Goal: Task Accomplishment & Management: Use online tool/utility

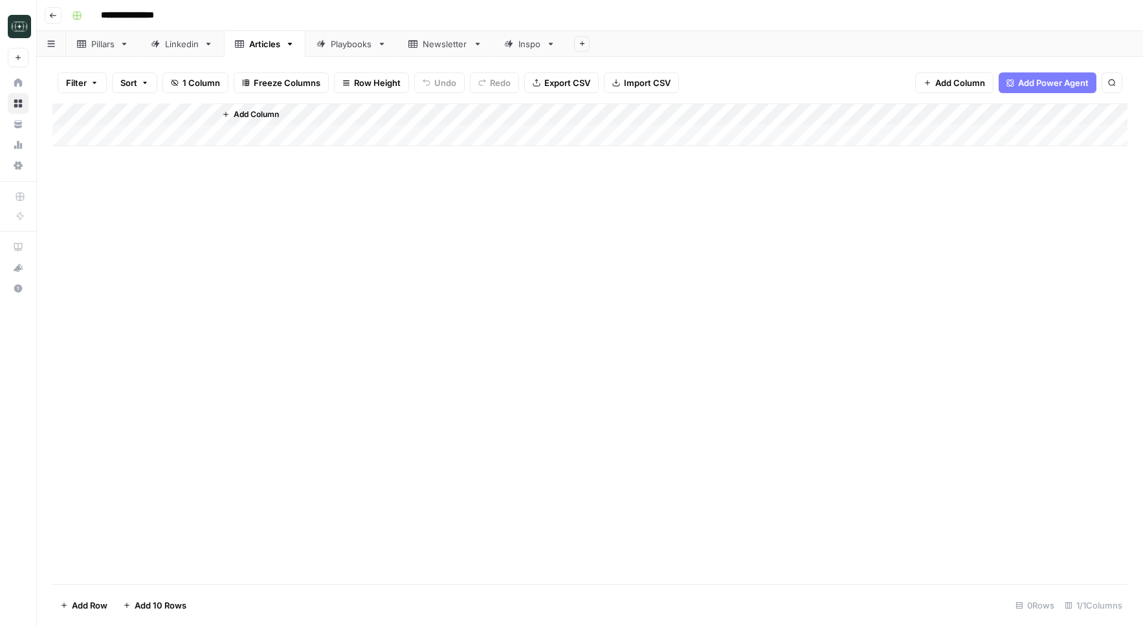
click at [352, 49] on div "Playbooks" at bounding box center [351, 44] width 41 height 13
click at [669, 225] on div "Add Column" at bounding box center [589, 202] width 1075 height 197
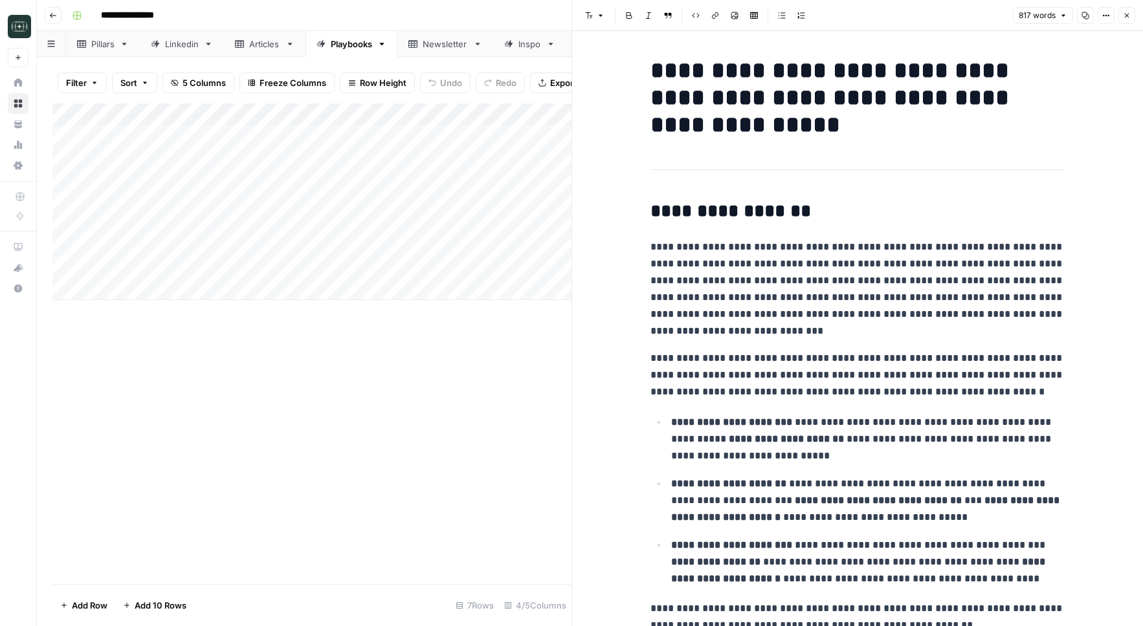
click at [1125, 19] on button "Close" at bounding box center [1126, 15] width 17 height 17
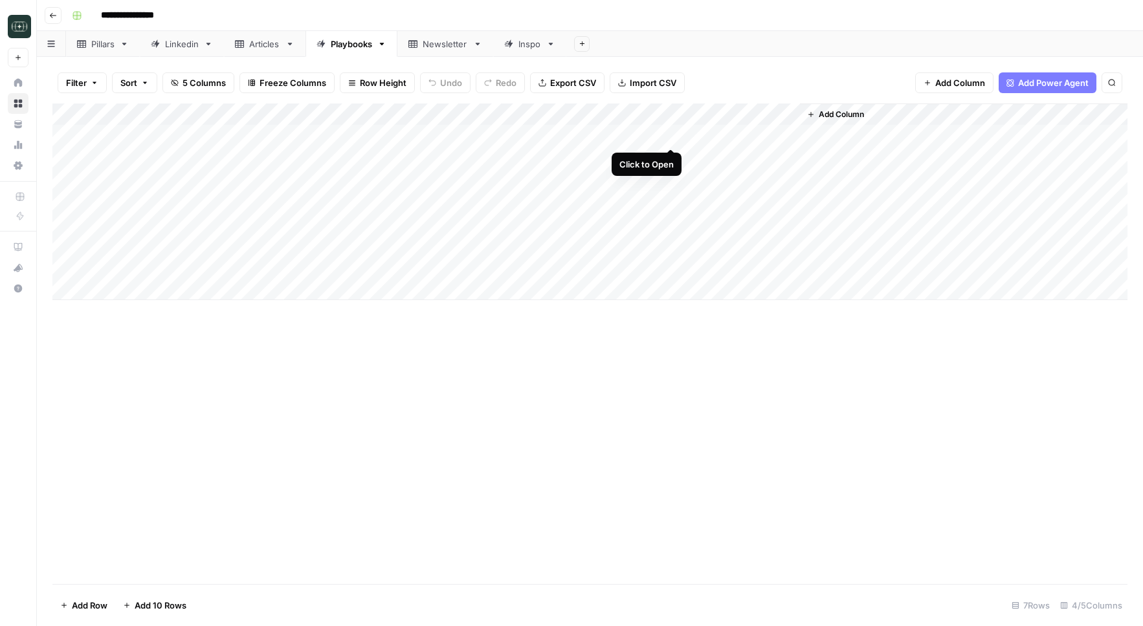
click at [670, 134] on div "Add Column" at bounding box center [589, 202] width 1075 height 197
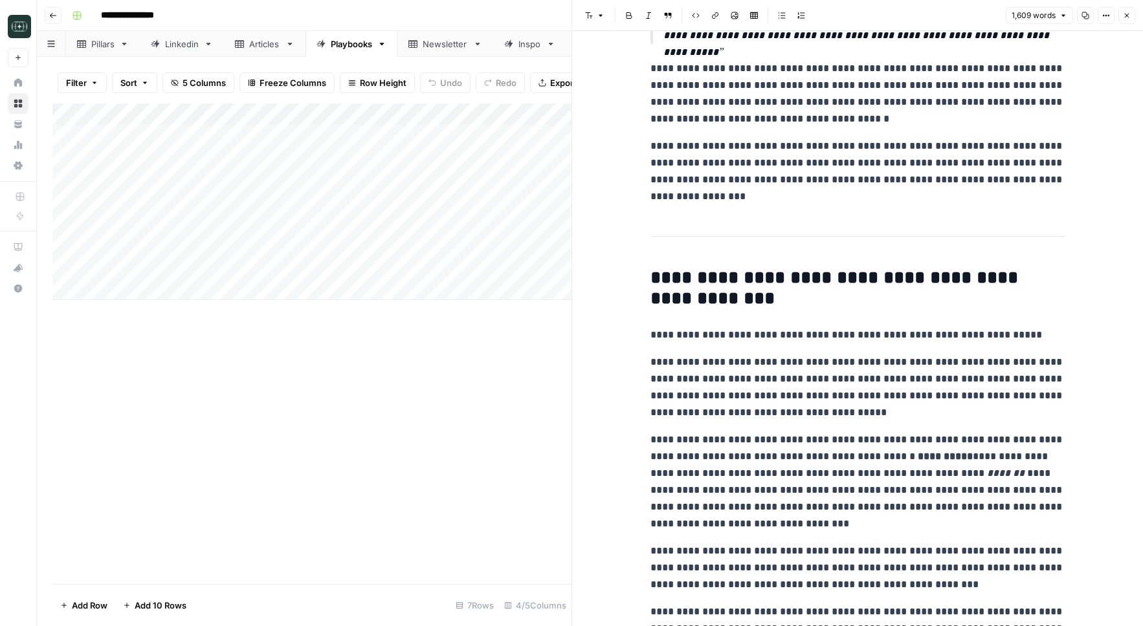
scroll to position [1022, 0]
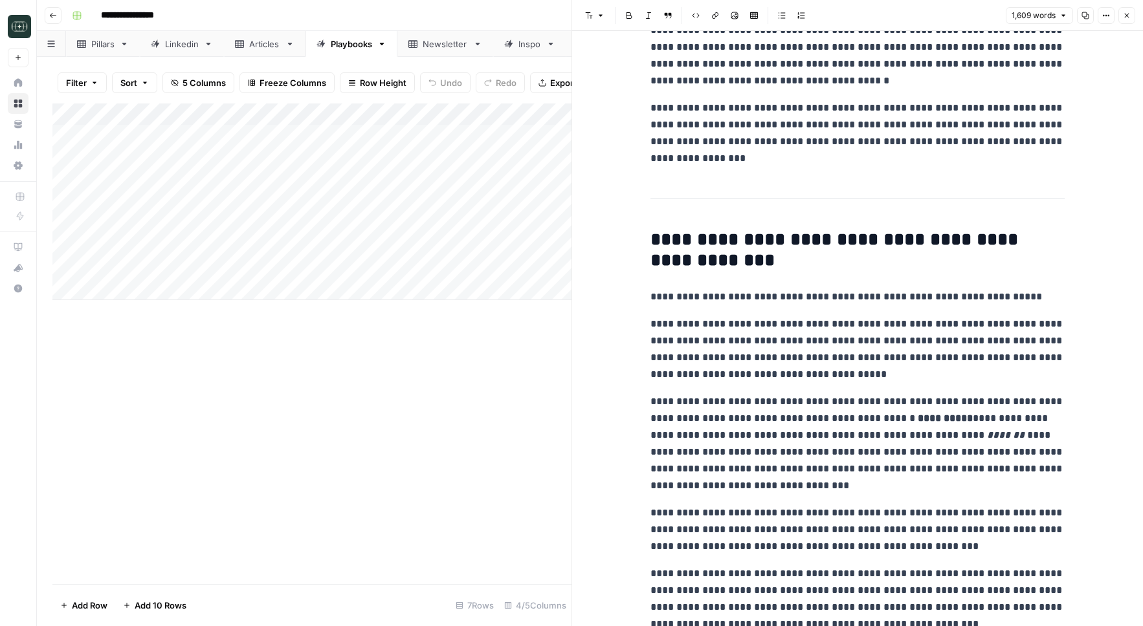
click at [1126, 17] on icon "button" at bounding box center [1127, 16] width 8 height 8
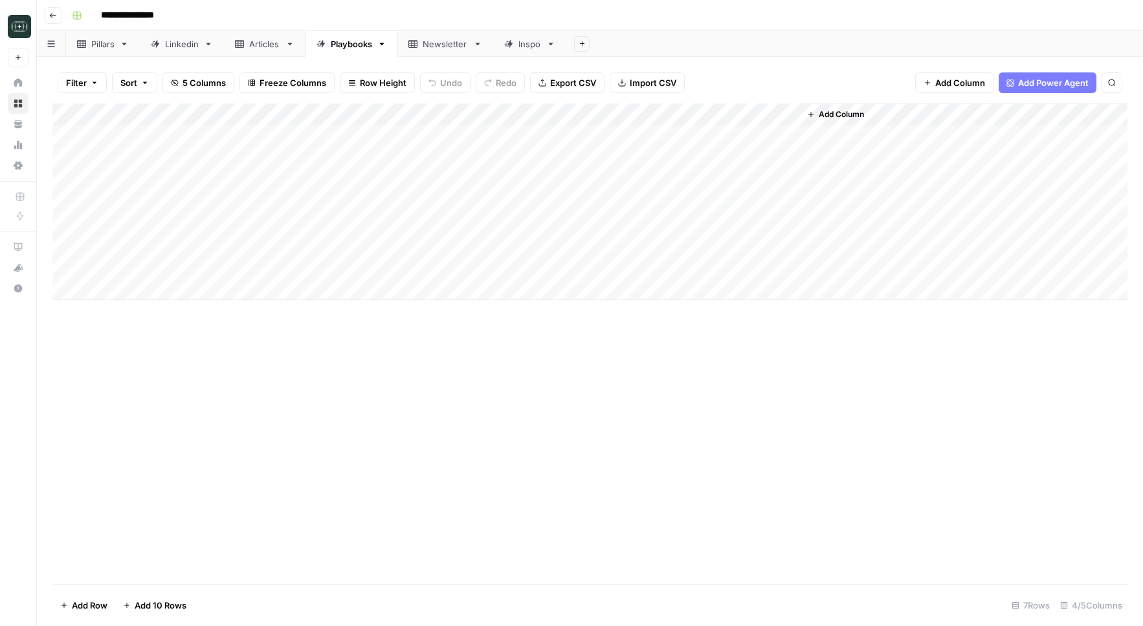
click at [670, 201] on div "Add Column" at bounding box center [589, 202] width 1075 height 197
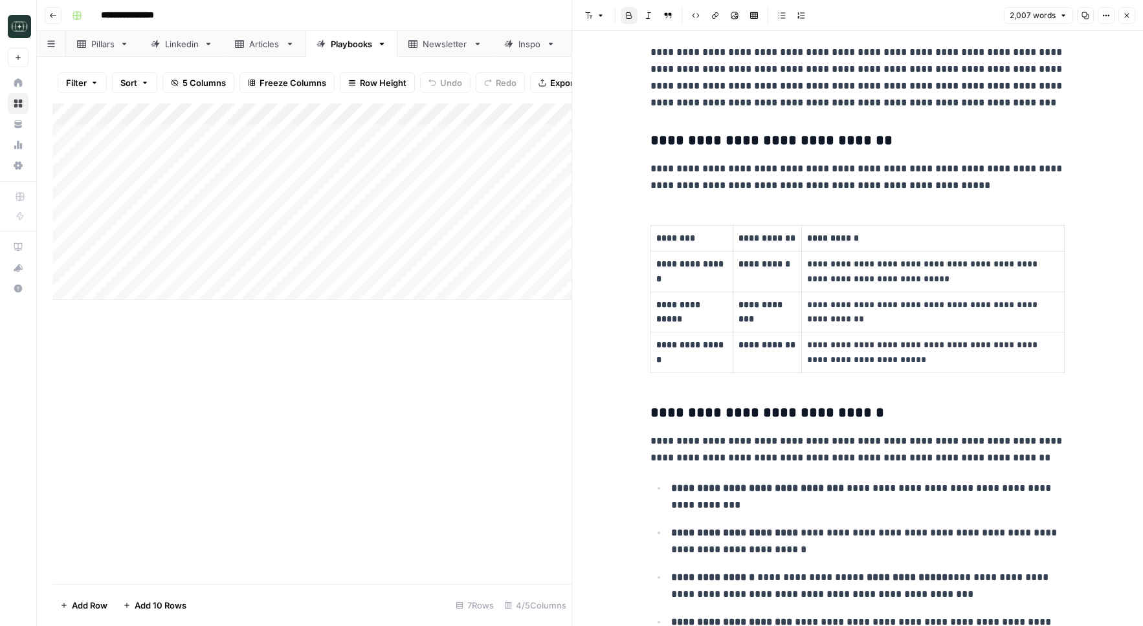
scroll to position [1248, 0]
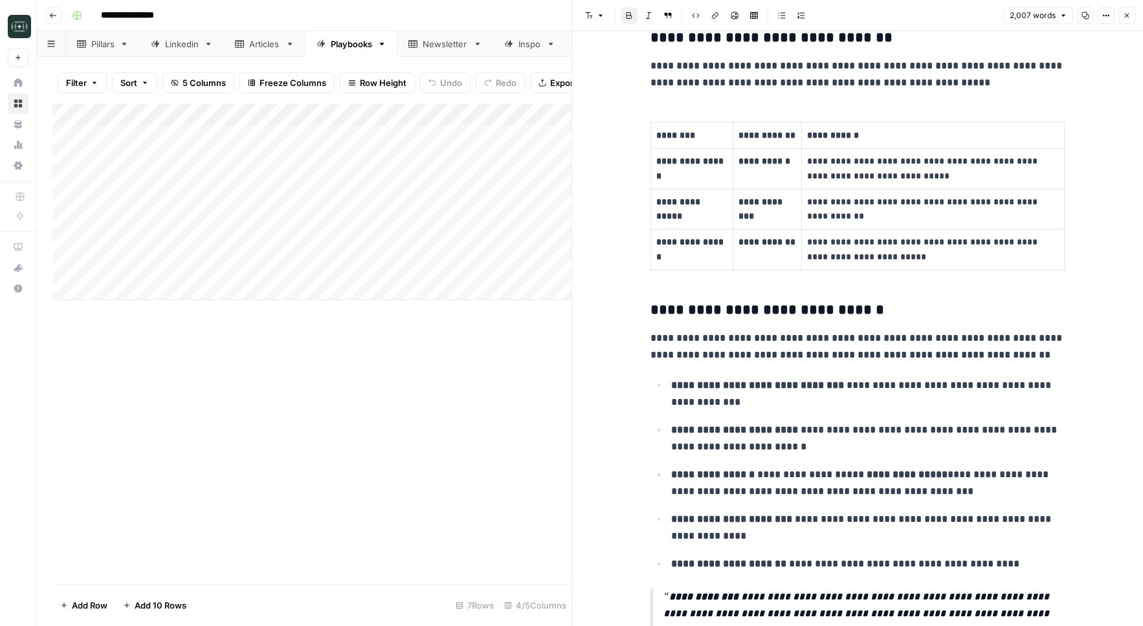
click at [1087, 14] on icon "button" at bounding box center [1085, 15] width 7 height 7
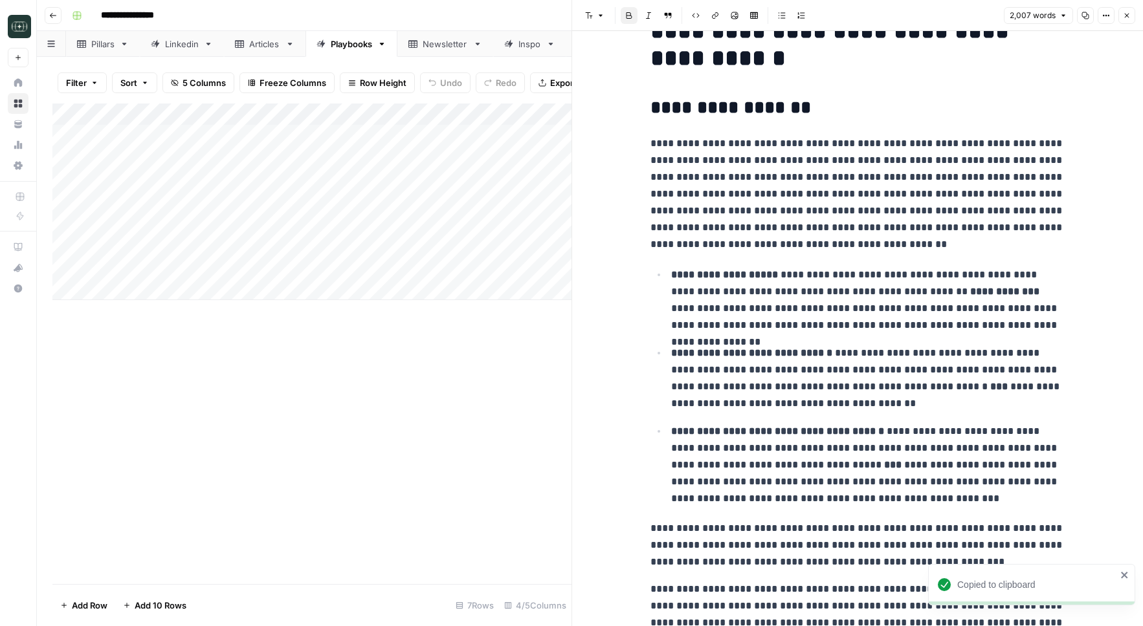
scroll to position [0, 0]
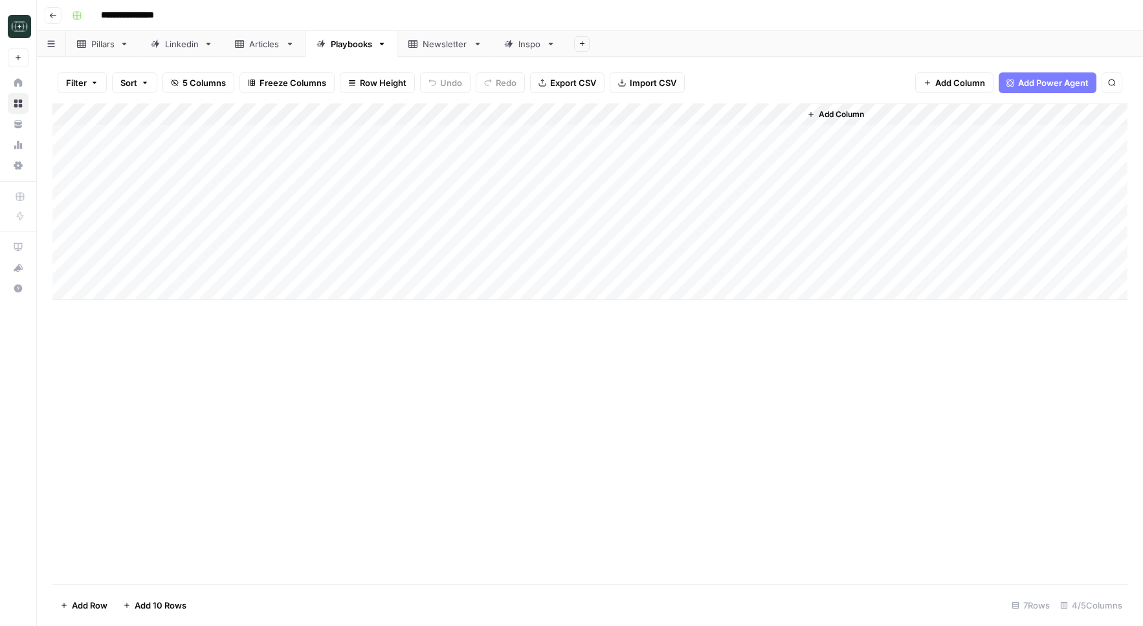
click at [672, 199] on div "Add Column" at bounding box center [589, 202] width 1075 height 197
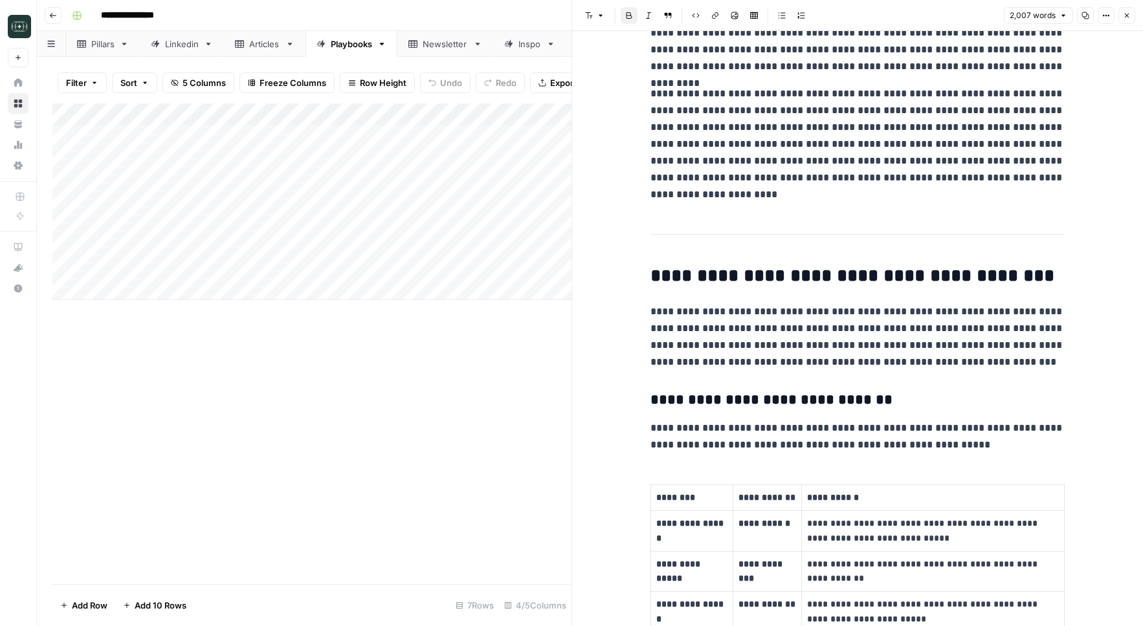
scroll to position [956, 0]
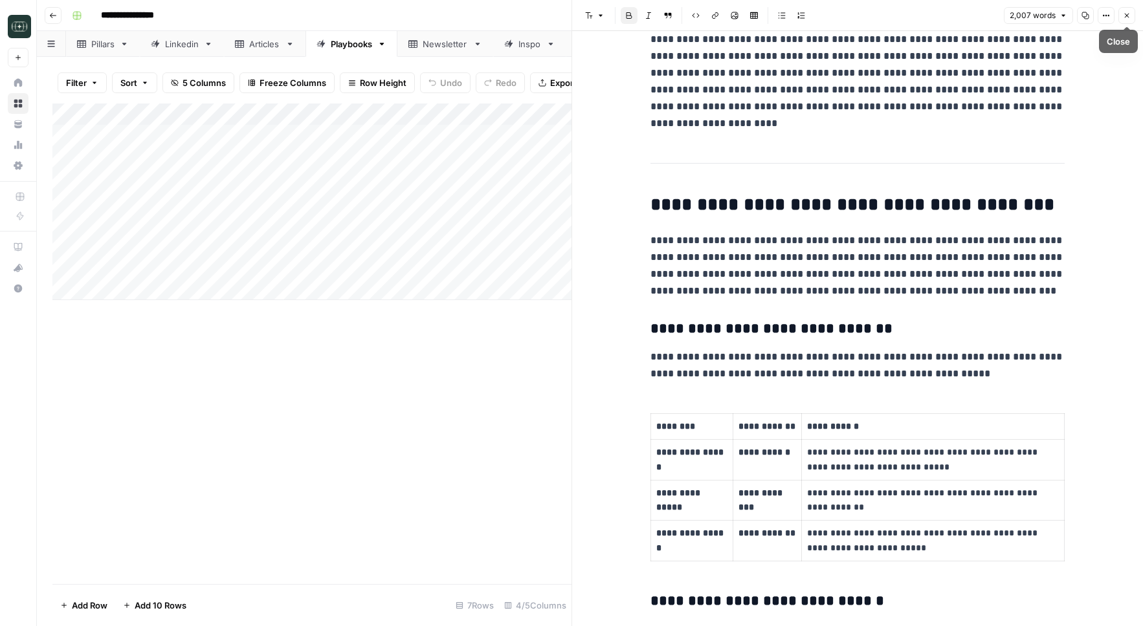
click at [1131, 14] on button "Close" at bounding box center [1126, 15] width 17 height 17
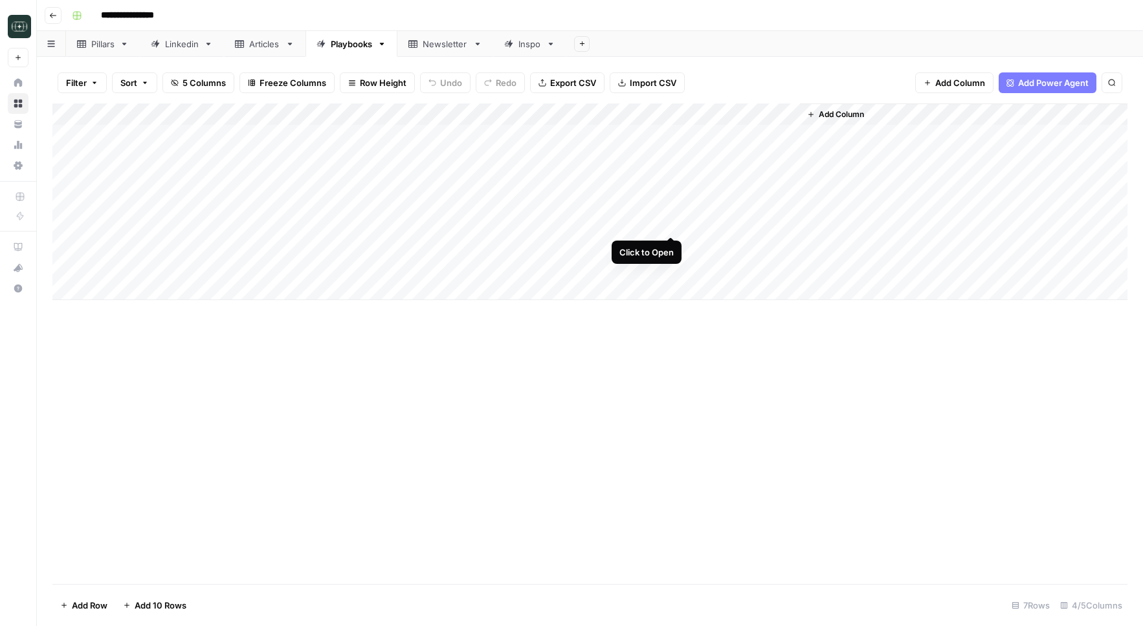
click at [670, 225] on div "Add Column" at bounding box center [589, 202] width 1075 height 197
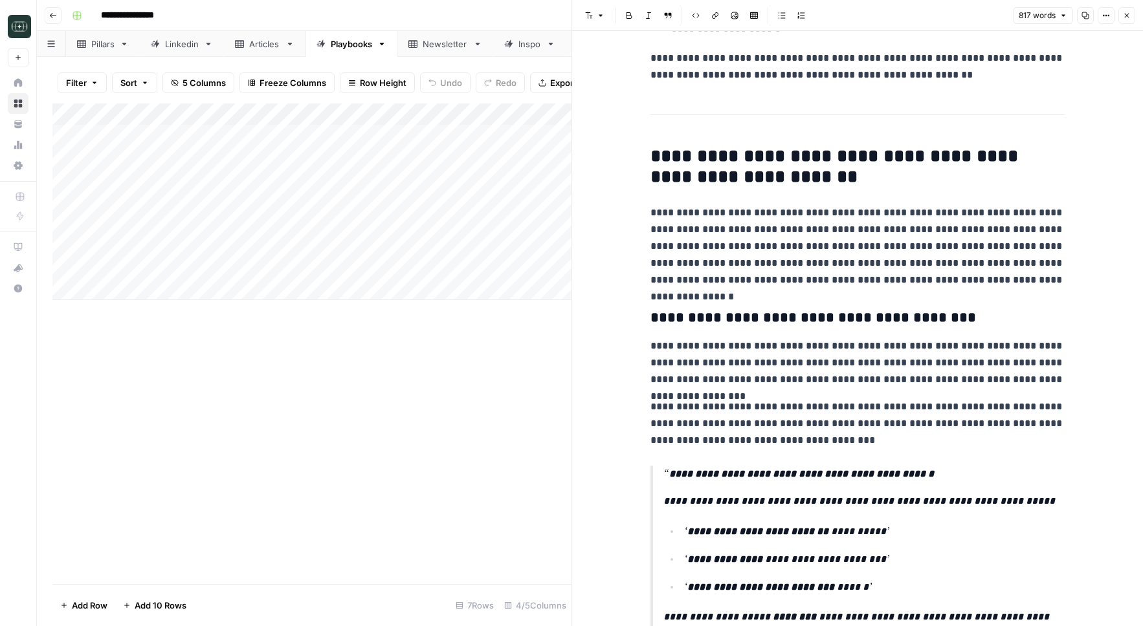
scroll to position [635, 0]
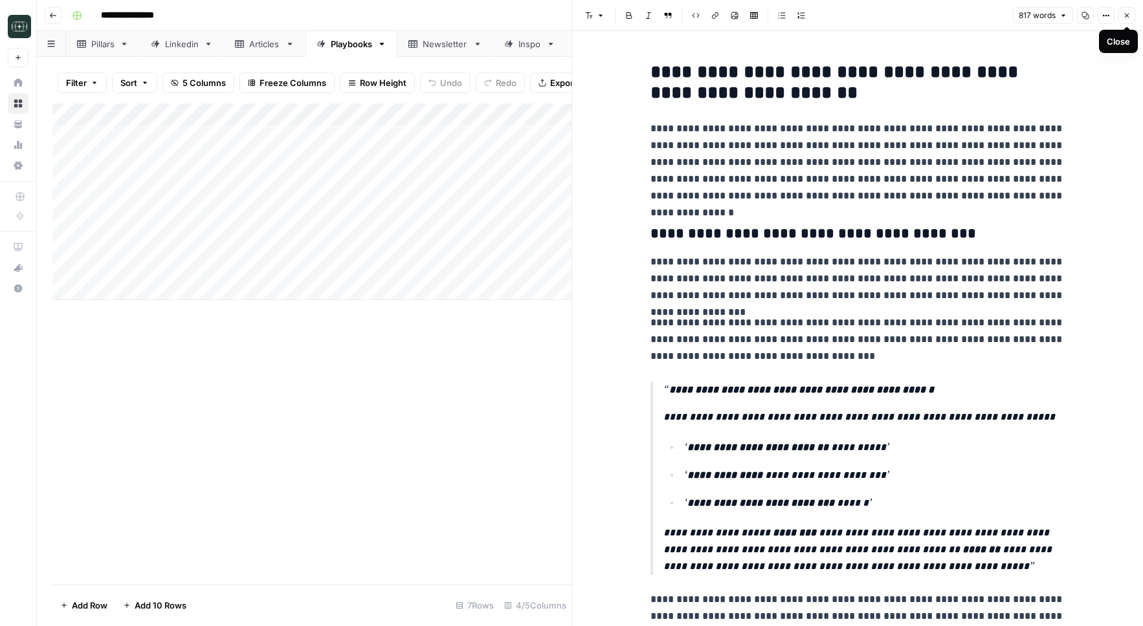
click at [1126, 16] on icon "button" at bounding box center [1127, 16] width 8 height 8
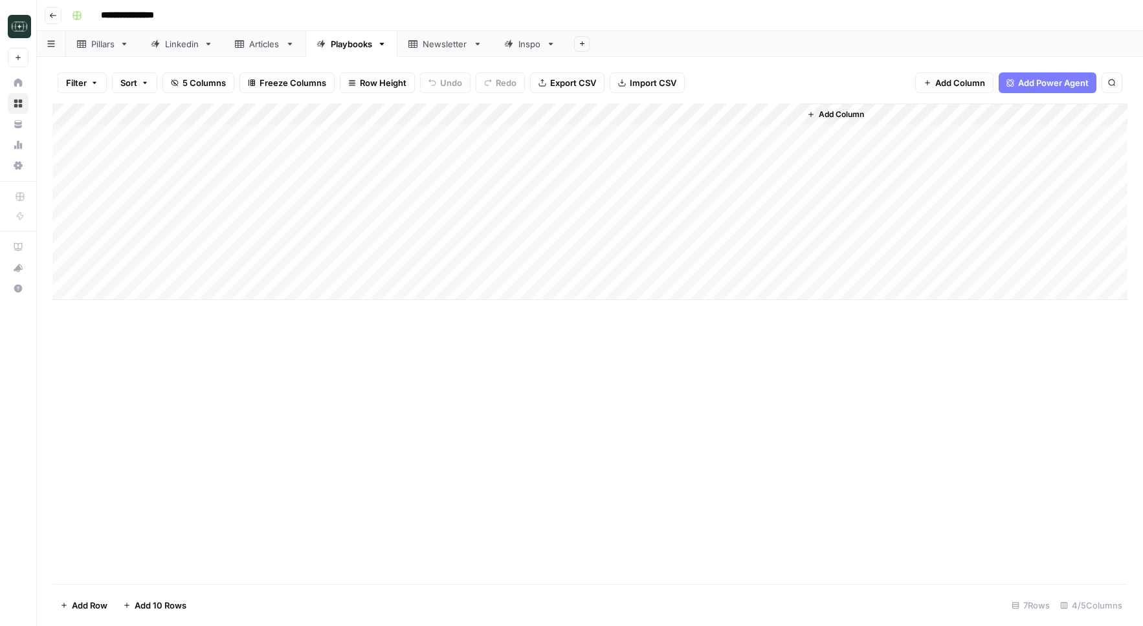
click at [674, 205] on div "Add Column" at bounding box center [589, 202] width 1075 height 197
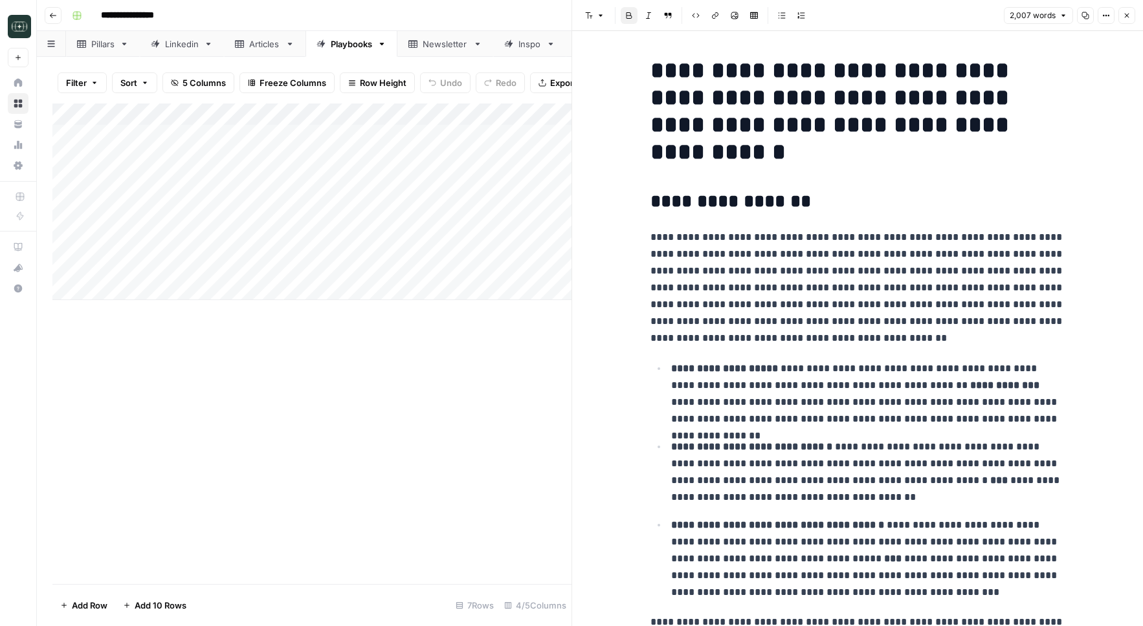
click at [797, 328] on p "**********" at bounding box center [857, 288] width 414 height 118
click at [1092, 14] on button "Copy" at bounding box center [1085, 15] width 17 height 17
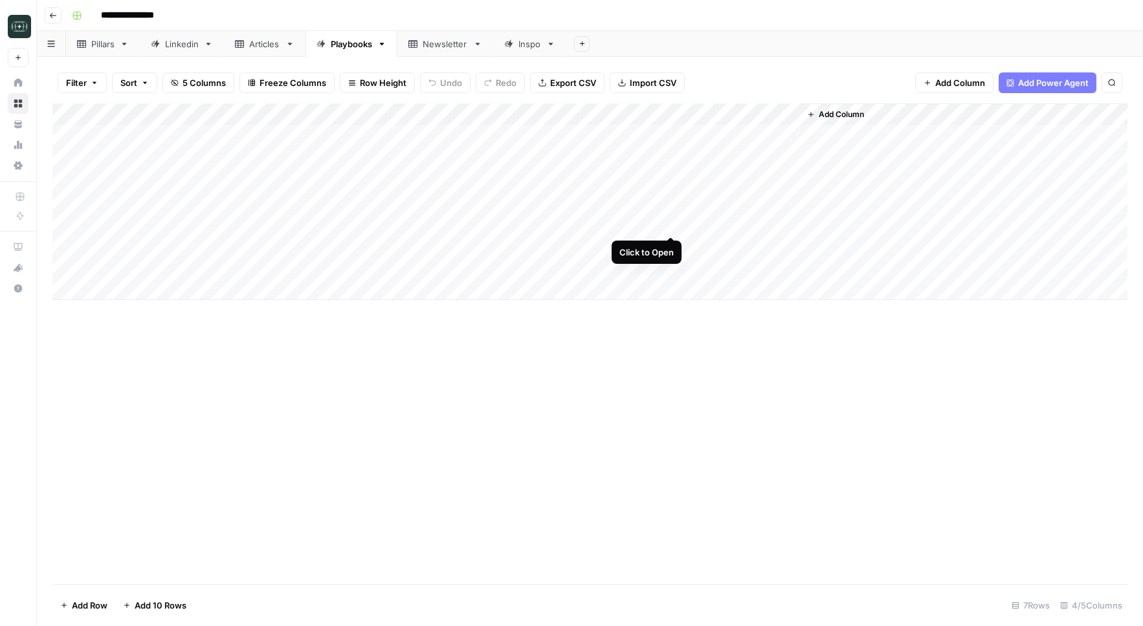
click at [668, 223] on div "Add Column" at bounding box center [589, 202] width 1075 height 197
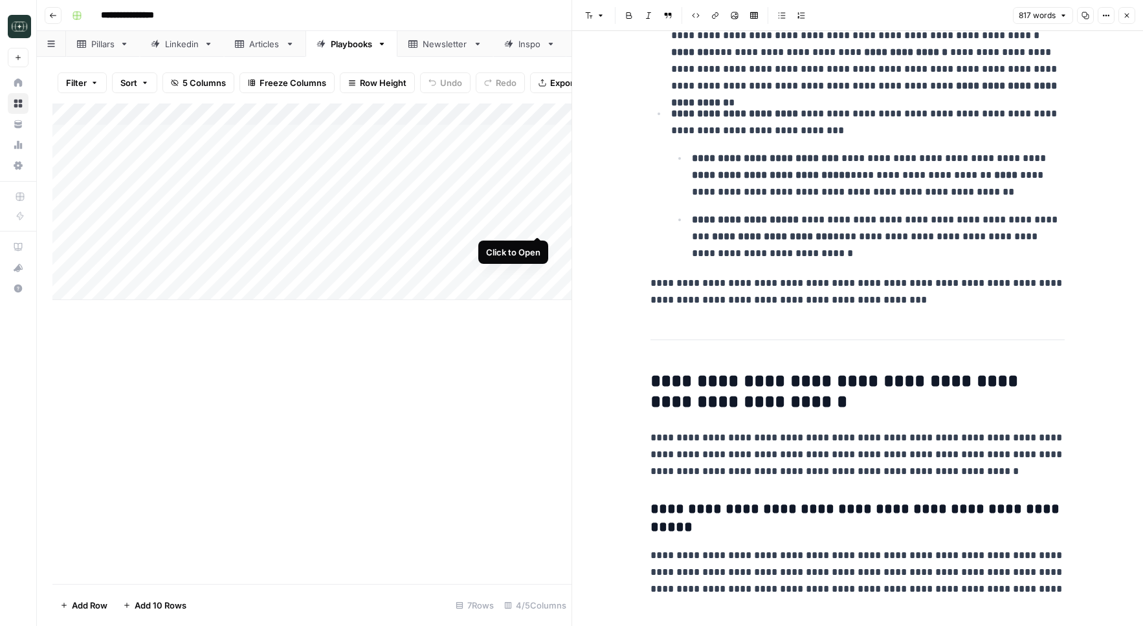
click at [536, 223] on div "Add Column" at bounding box center [311, 202] width 519 height 197
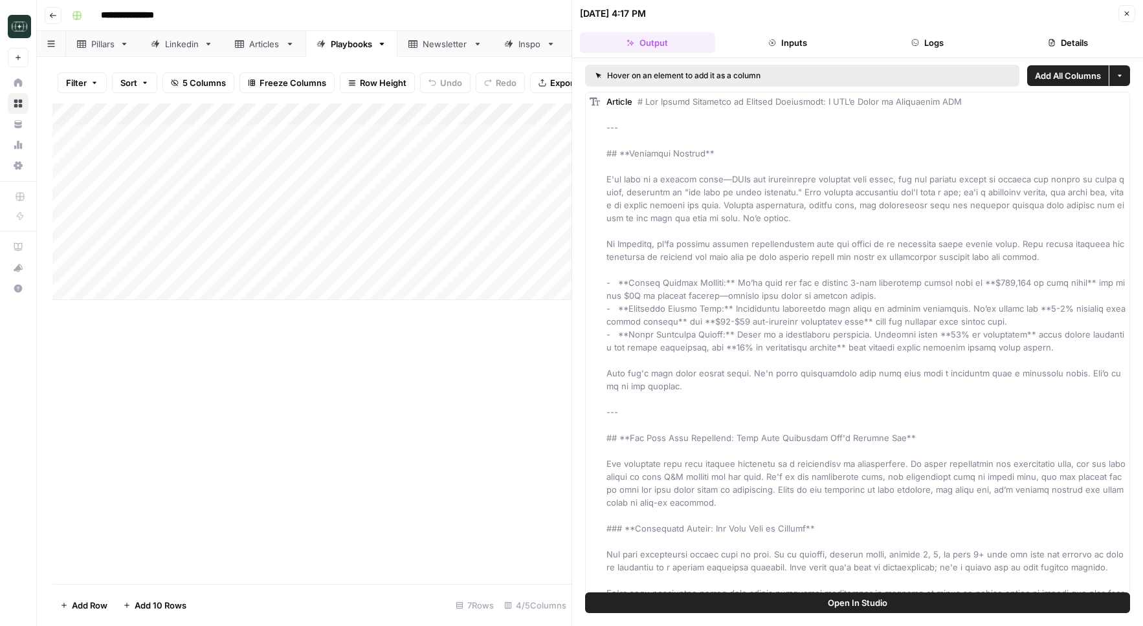
click at [1133, 14] on button "Close" at bounding box center [1126, 13] width 17 height 17
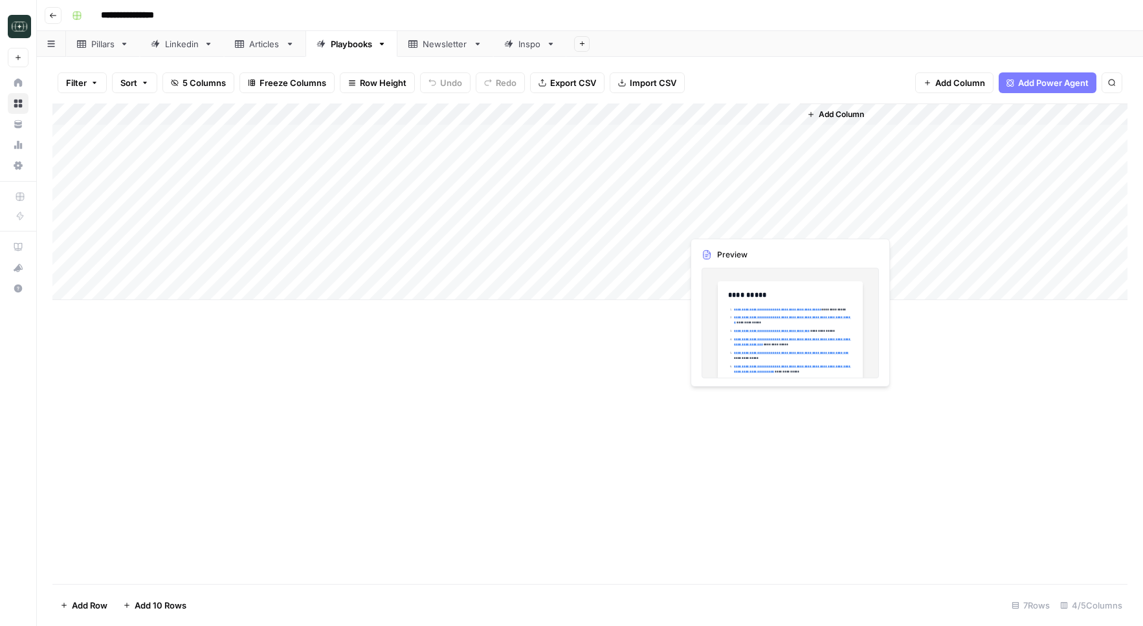
click at [649, 225] on div "Add Column" at bounding box center [589, 202] width 1075 height 197
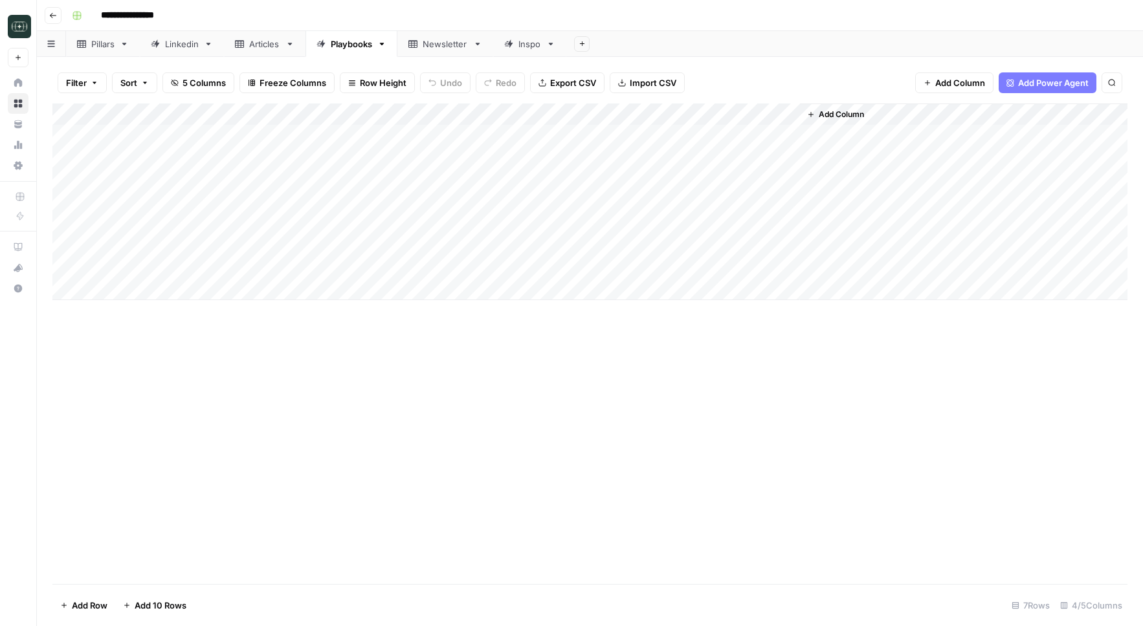
click at [649, 225] on div "Add Column" at bounding box center [589, 202] width 1075 height 197
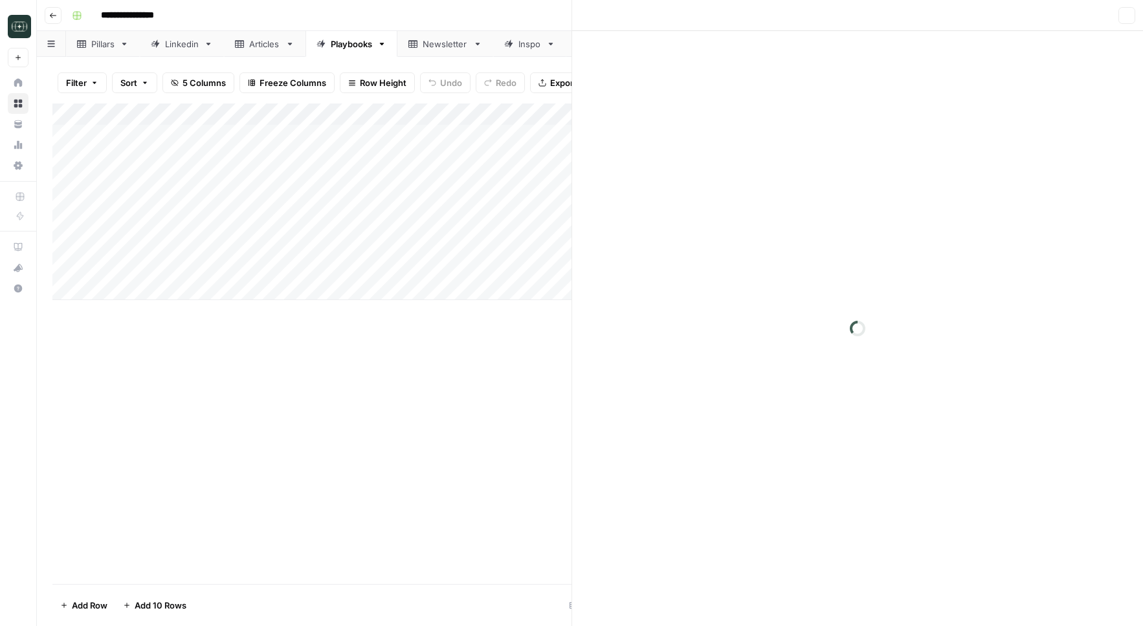
click at [649, 225] on div at bounding box center [625, 224] width 118 height 24
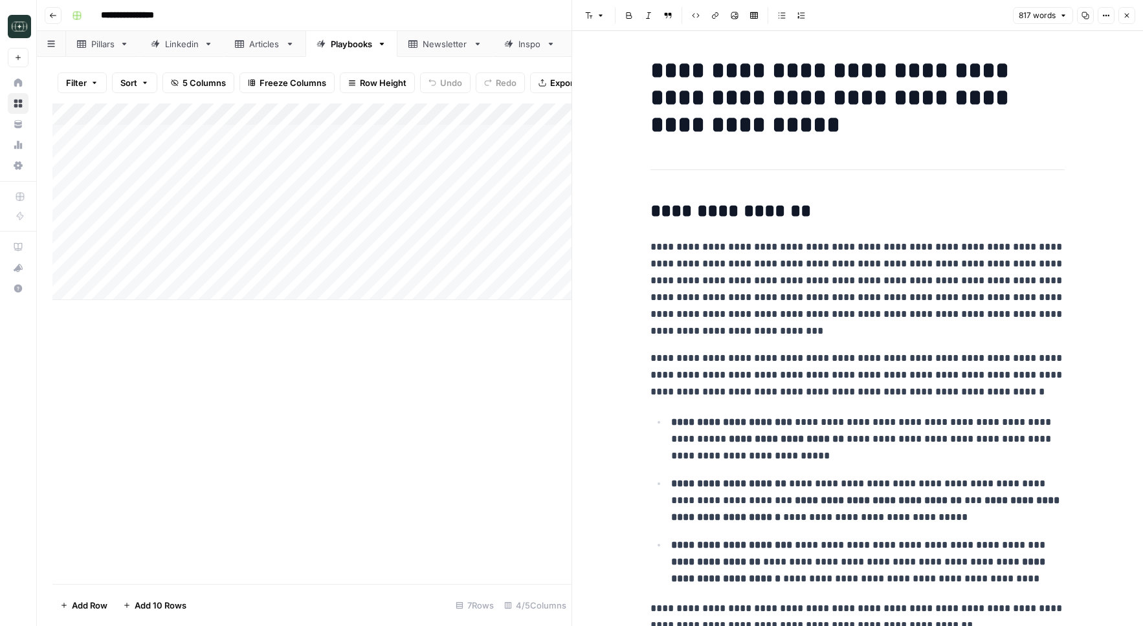
click at [557, 225] on div "Add Column" at bounding box center [311, 202] width 519 height 197
click at [1126, 17] on icon "button" at bounding box center [1127, 16] width 8 height 8
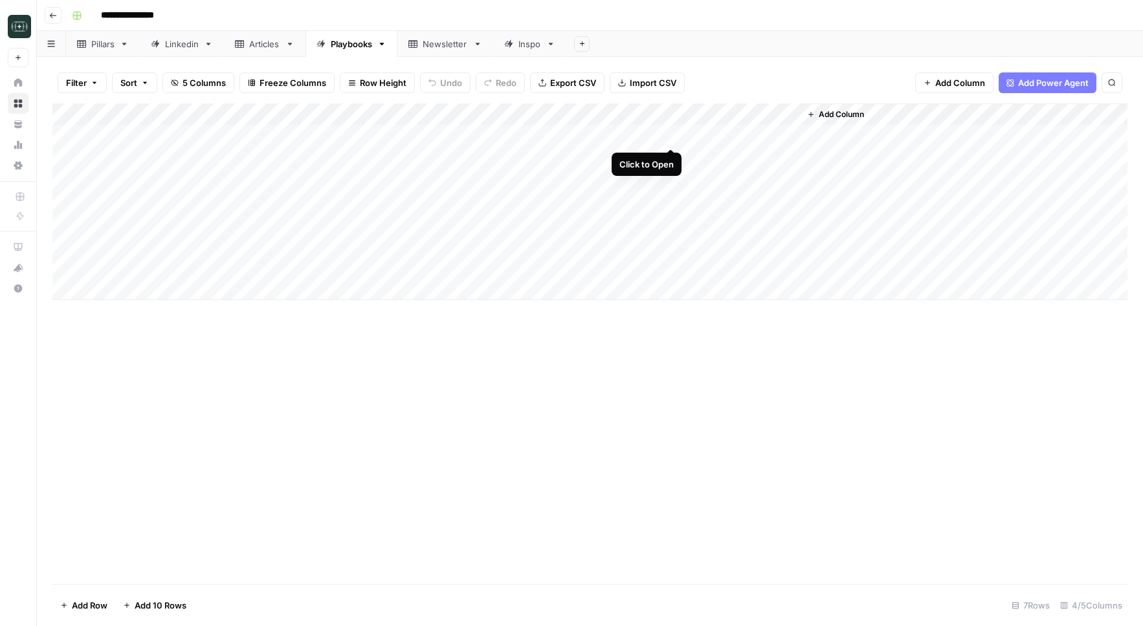
click at [672, 135] on div "Add Column" at bounding box center [589, 202] width 1075 height 197
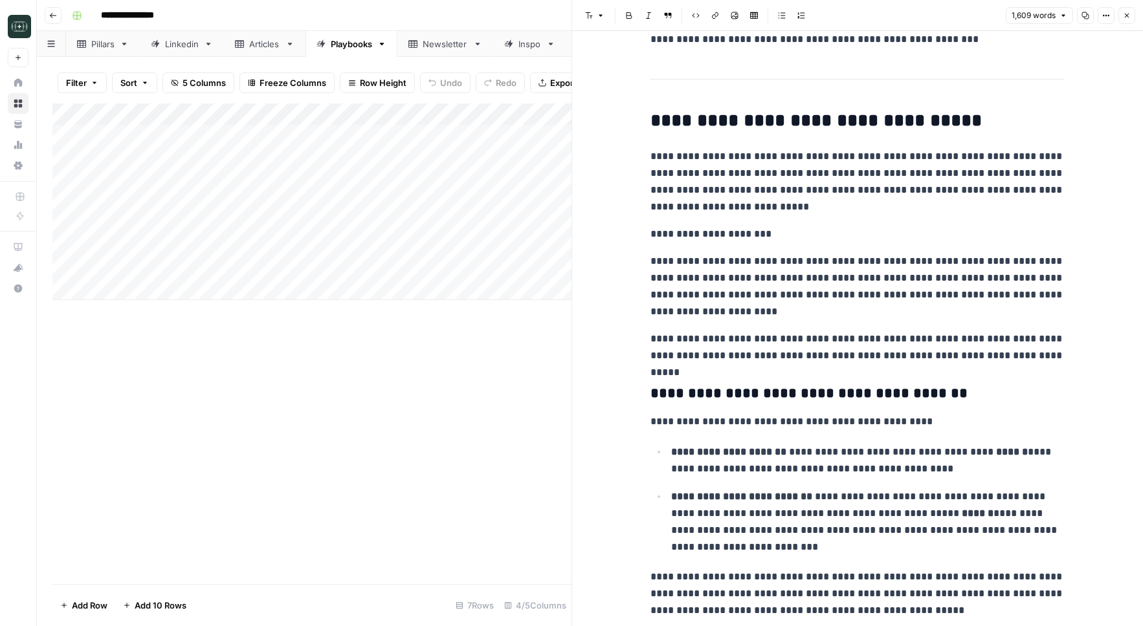
scroll to position [1576, 0]
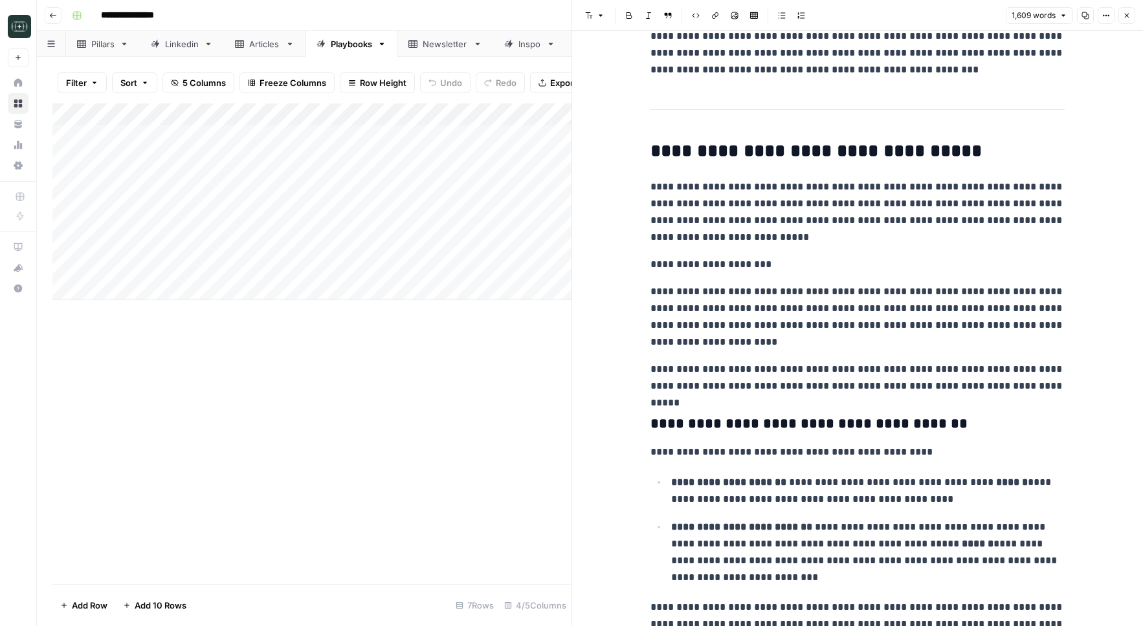
click at [917, 353] on div "**********" at bounding box center [858, 396] width 430 height 3842
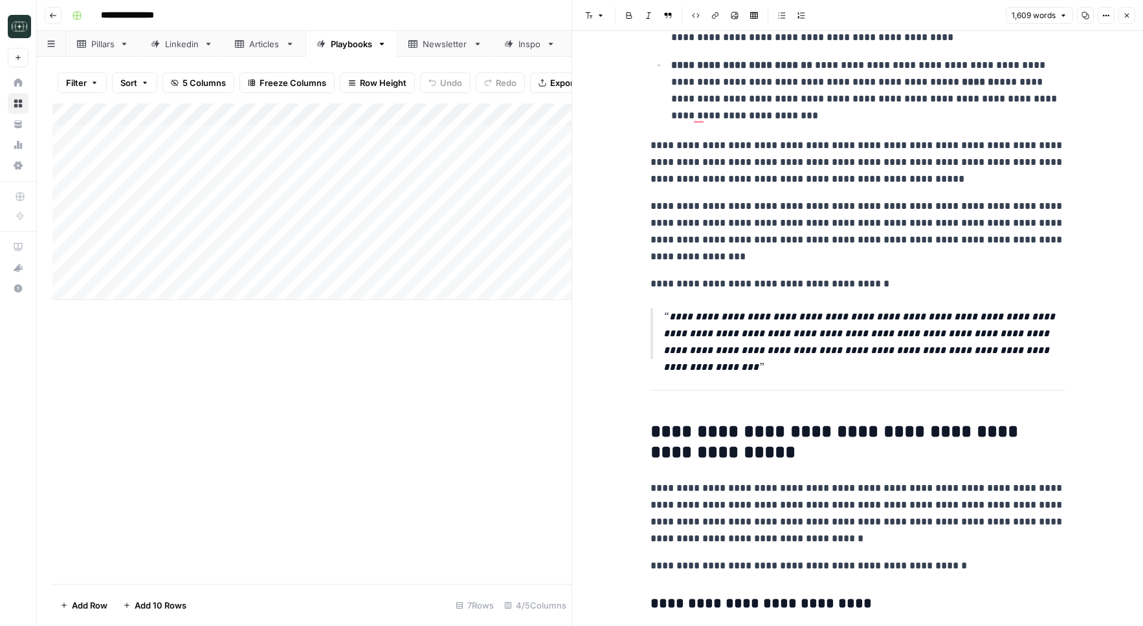
scroll to position [2115, 0]
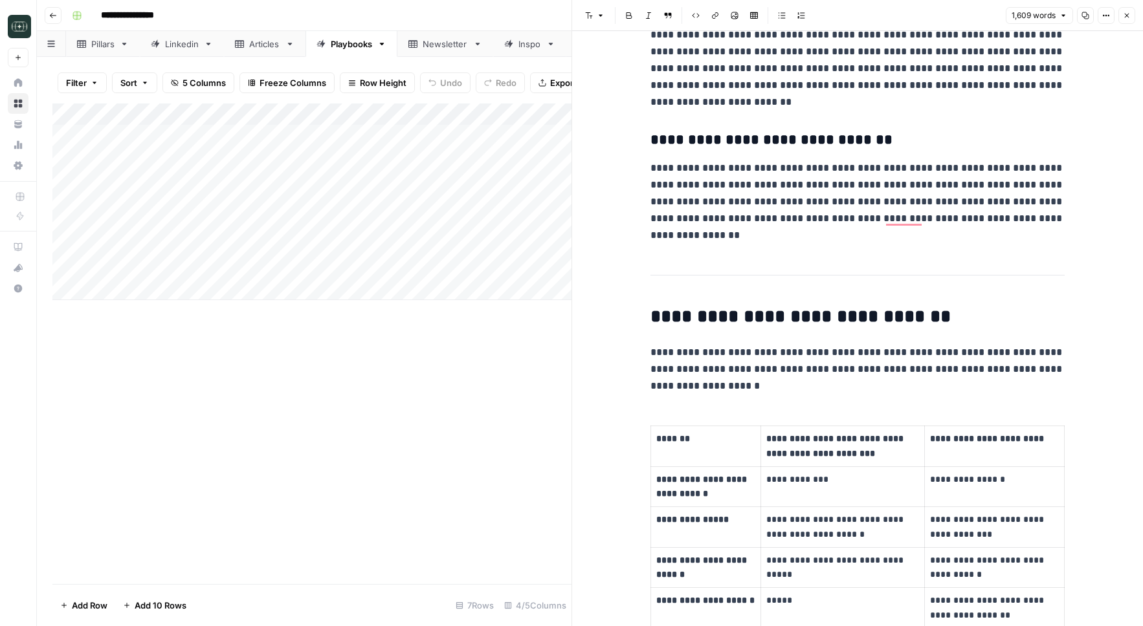
click at [1054, 439] on p "**********" at bounding box center [994, 439] width 129 height 15
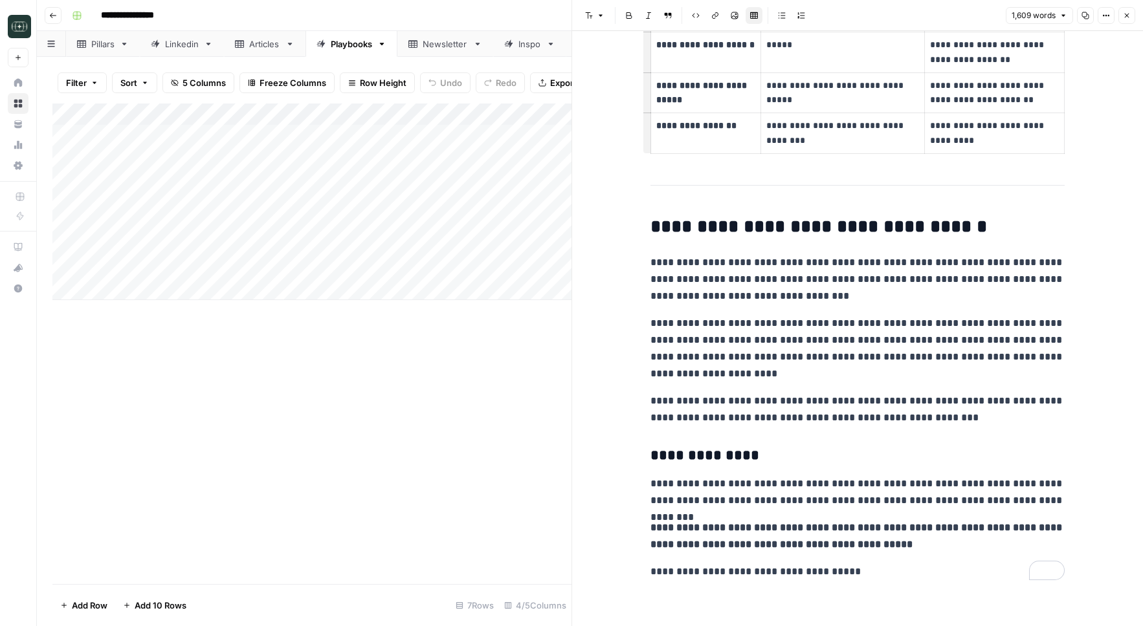
click at [1084, 11] on button "Copy" at bounding box center [1085, 15] width 17 height 17
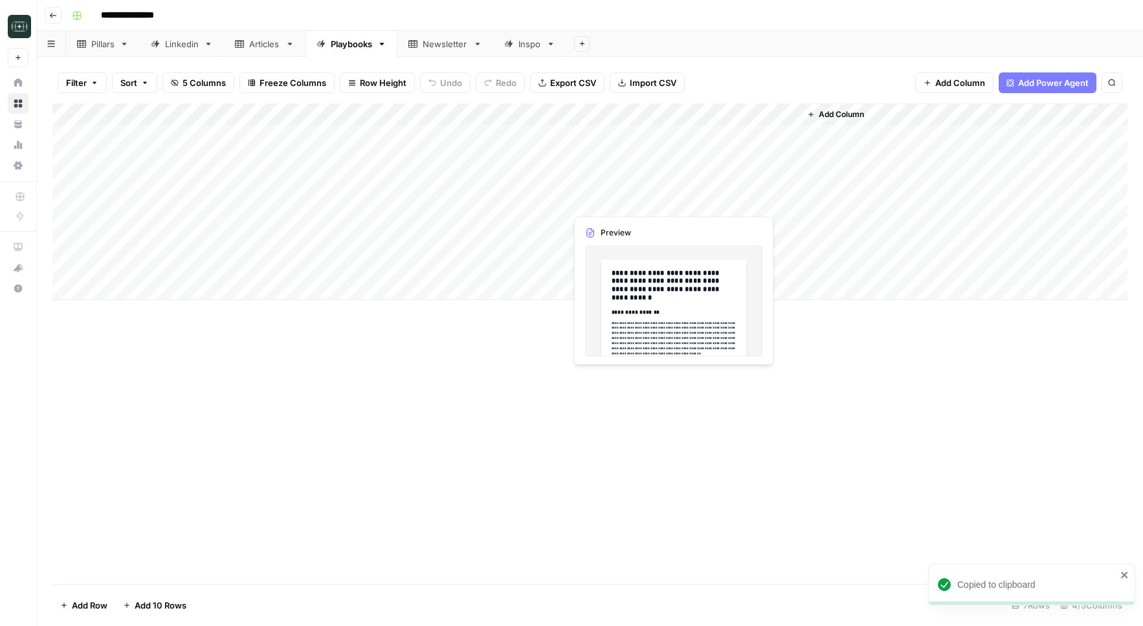
click at [609, 207] on div "Add Column" at bounding box center [589, 202] width 1075 height 197
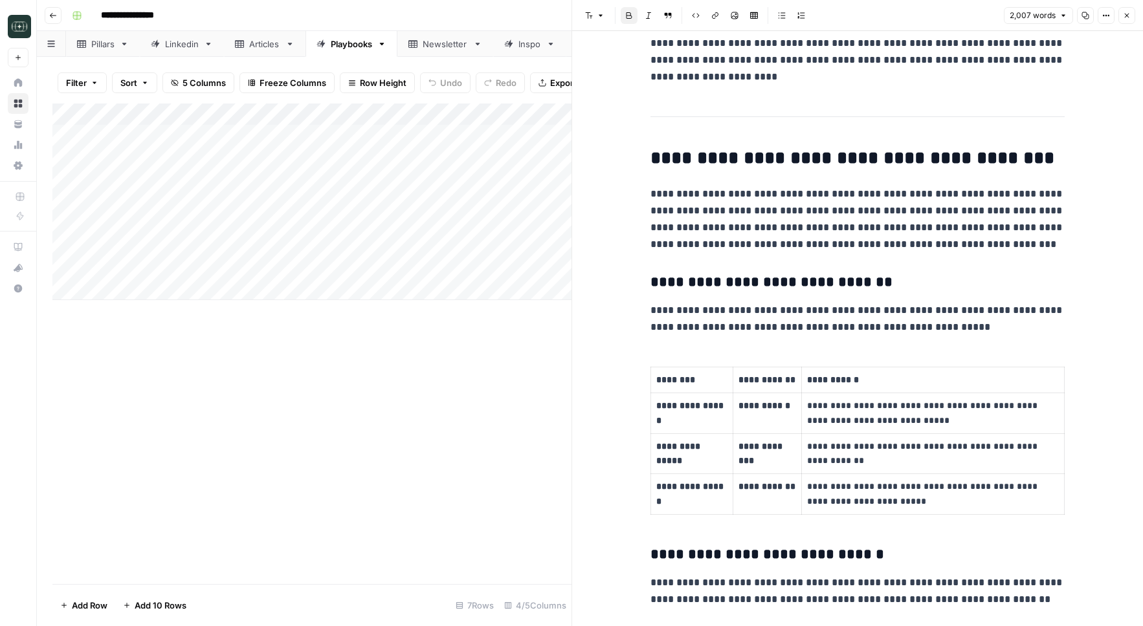
click at [1127, 16] on icon "button" at bounding box center [1127, 16] width 8 height 8
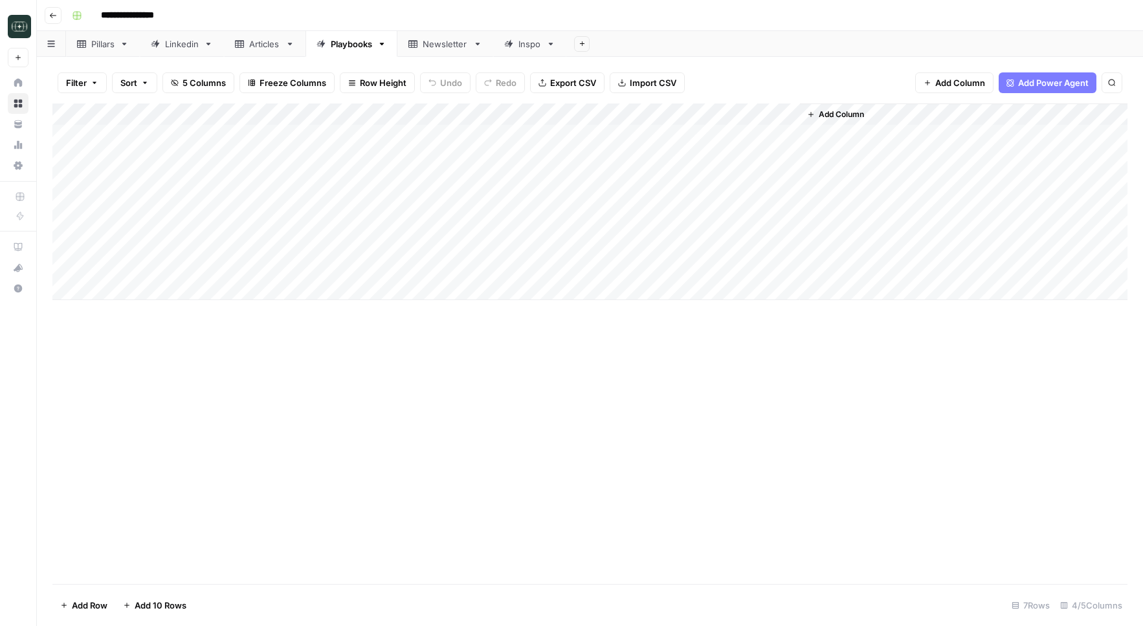
click at [630, 221] on div "Add Column" at bounding box center [589, 202] width 1075 height 197
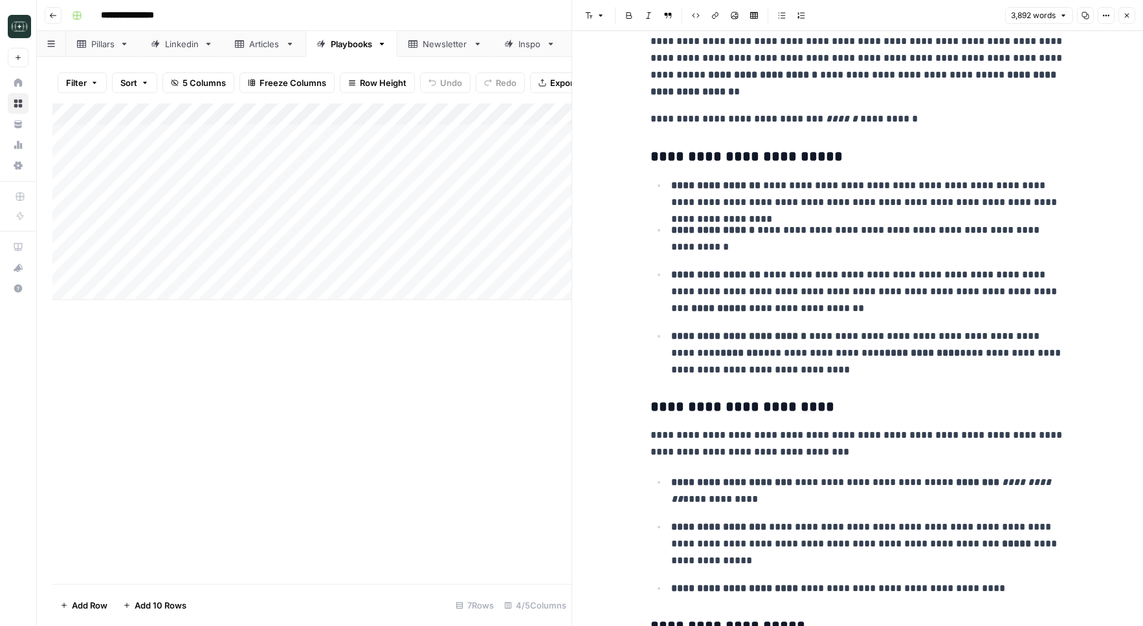
click at [1129, 23] on button "Close" at bounding box center [1126, 15] width 17 height 17
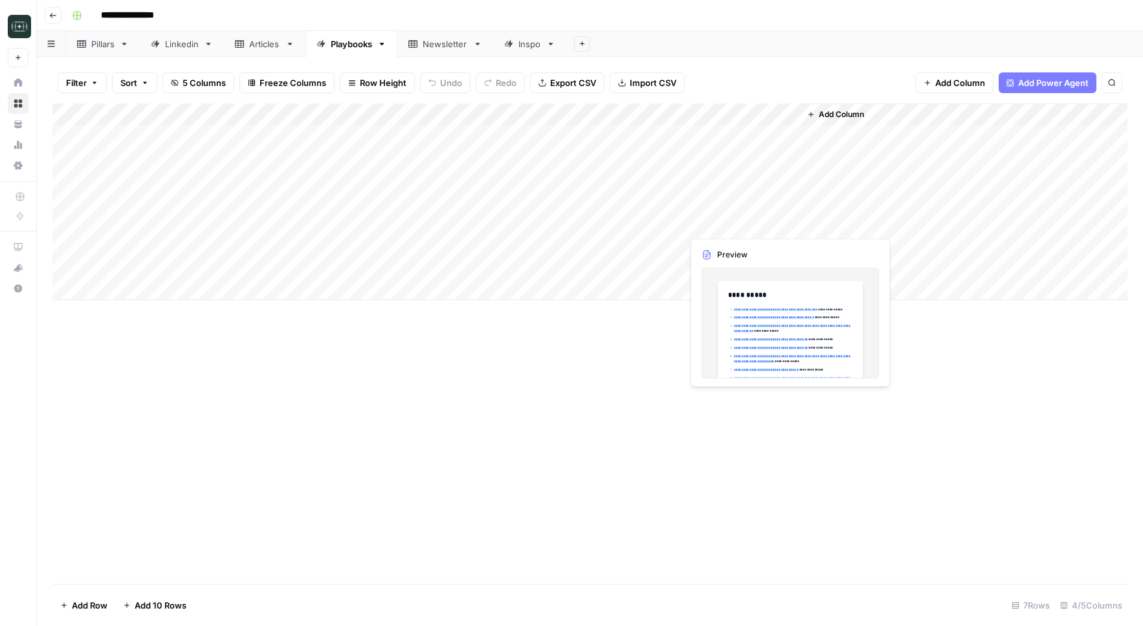
click at [719, 205] on div "Add Column" at bounding box center [589, 202] width 1075 height 197
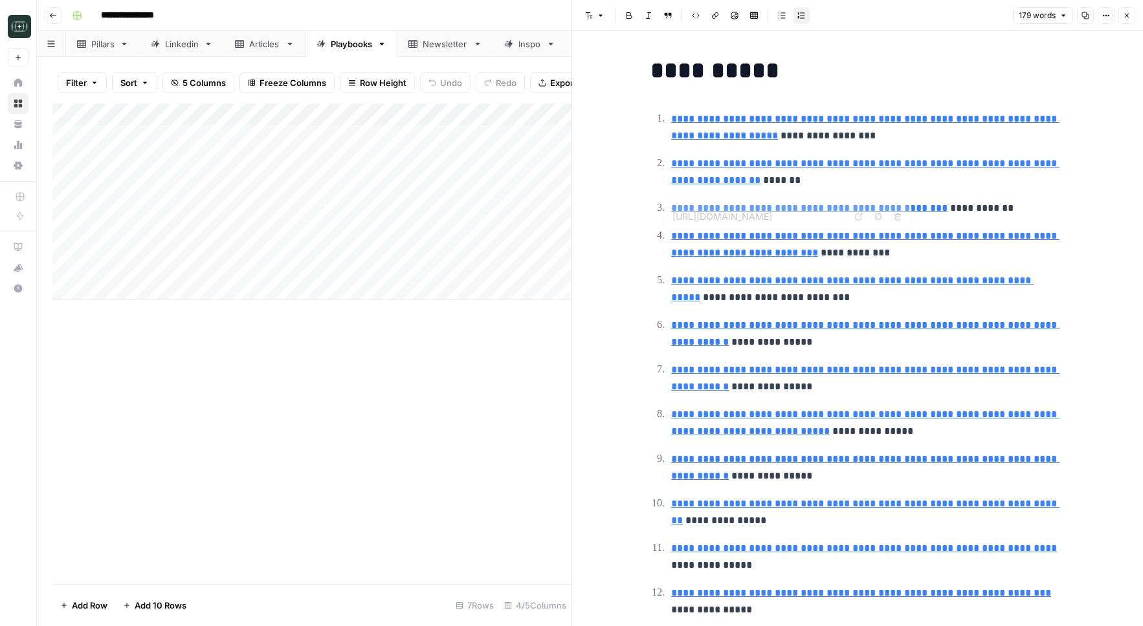
type input "[URL][DOMAIN_NAME]"
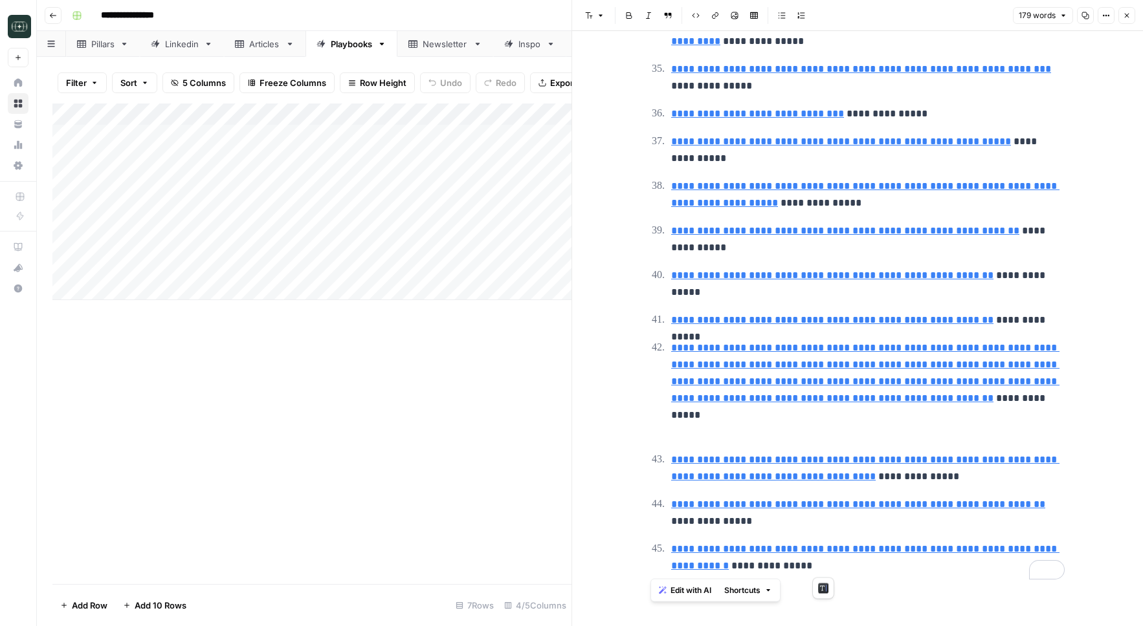
drag, startPoint x: 653, startPoint y: 67, endPoint x: 1029, endPoint y: 700, distance: 736.7
click at [1029, 626] on html "**********" at bounding box center [571, 313] width 1143 height 626
copy div "**********"
type input "[URL][DOMAIN_NAME]"
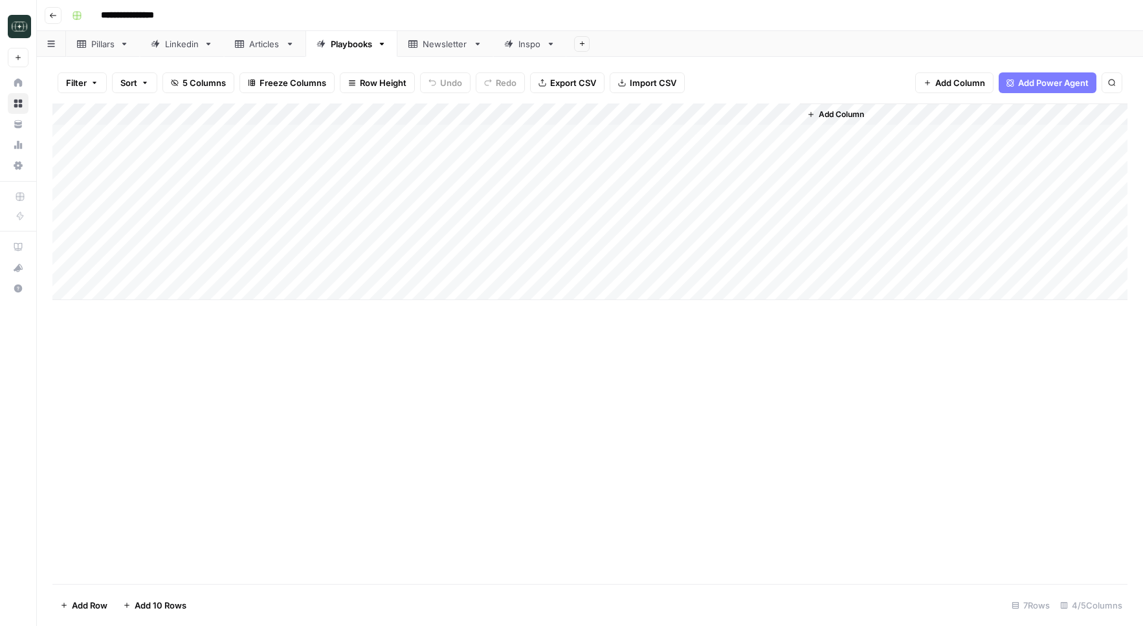
click at [347, 129] on div "Add Column" at bounding box center [589, 202] width 1075 height 197
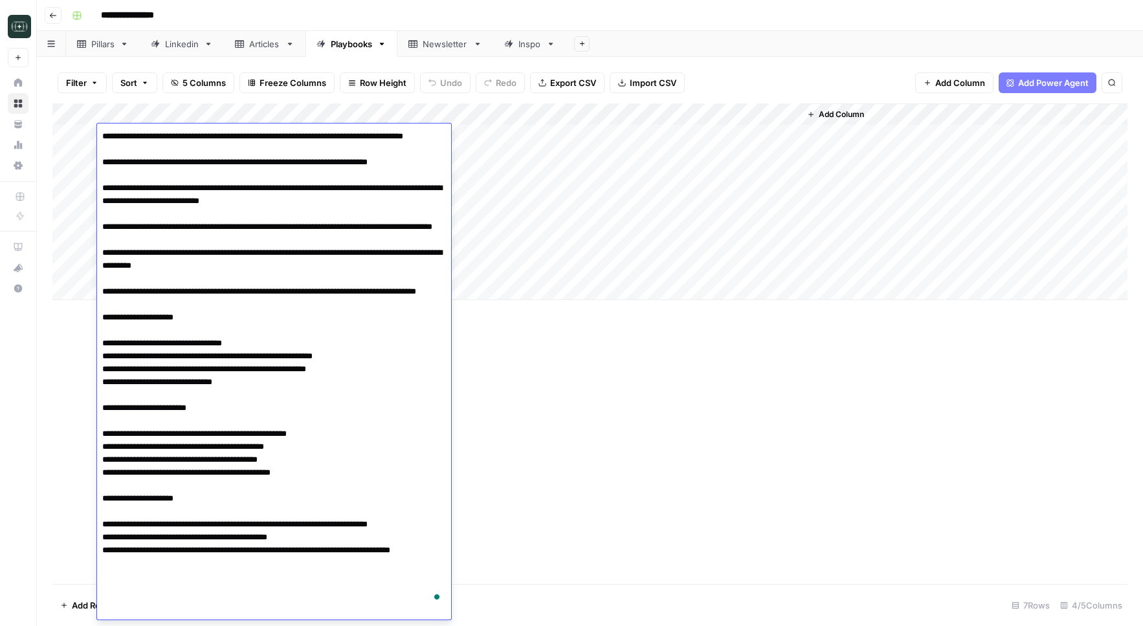
click at [276, 392] on textarea "To enrich screen reader interactions, please activate Accessibility in Grammarl…" at bounding box center [274, 369] width 354 height 484
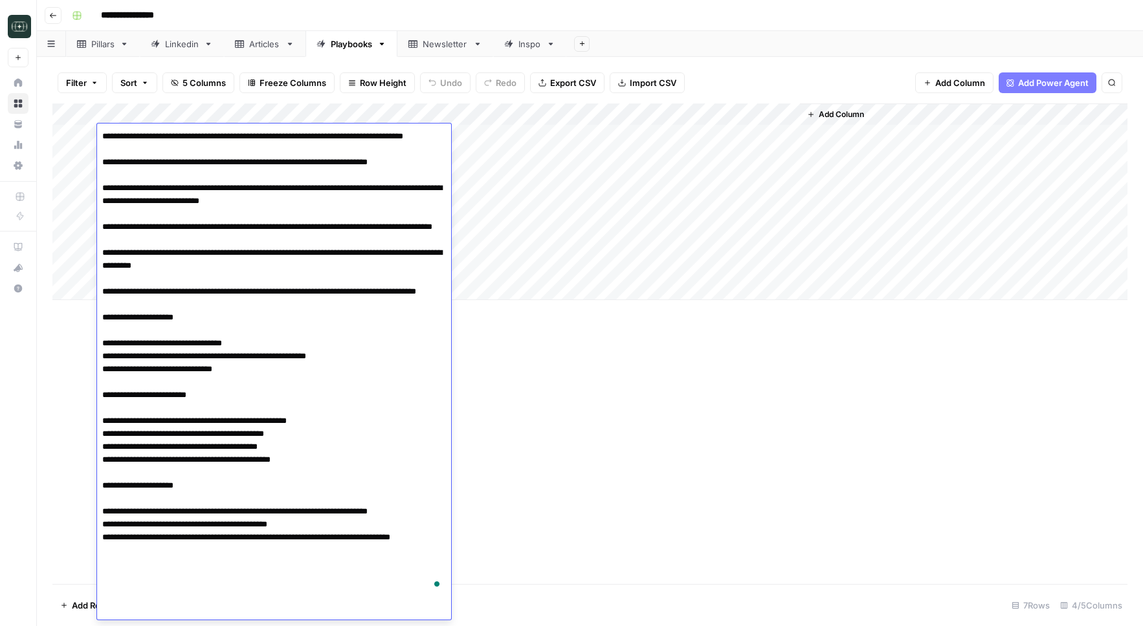
click at [203, 404] on textarea "To enrich screen reader interactions, please activate Accessibility in Grammarl…" at bounding box center [274, 362] width 354 height 471
type textarea "**********"
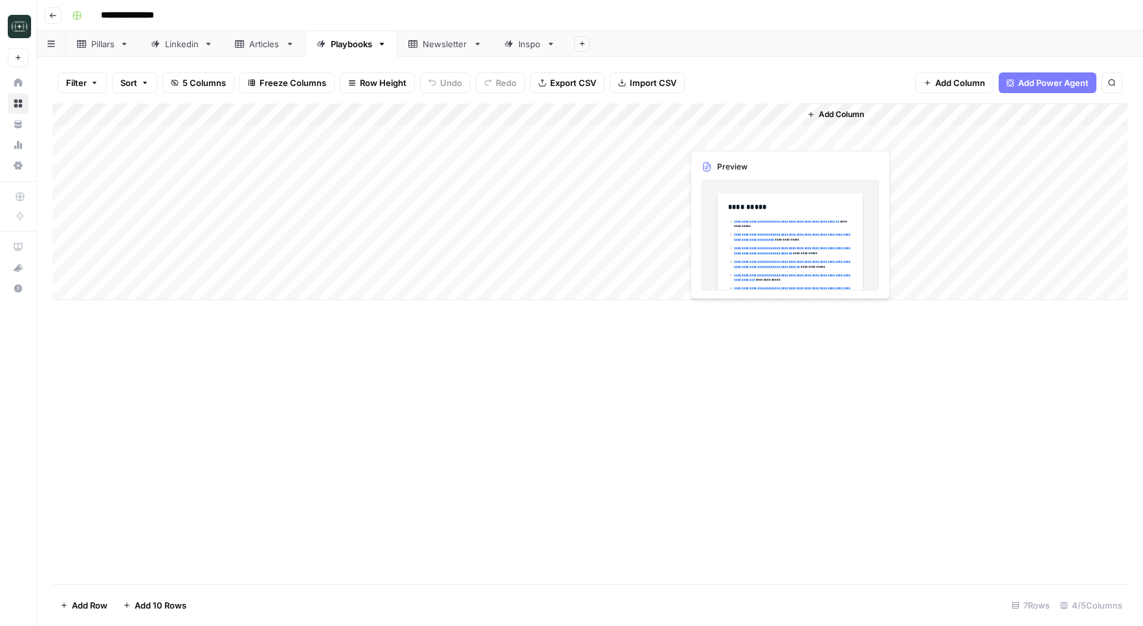
click at [745, 139] on div "Add Column" at bounding box center [589, 202] width 1075 height 197
click at [786, 135] on div "Add Column" at bounding box center [589, 202] width 1075 height 197
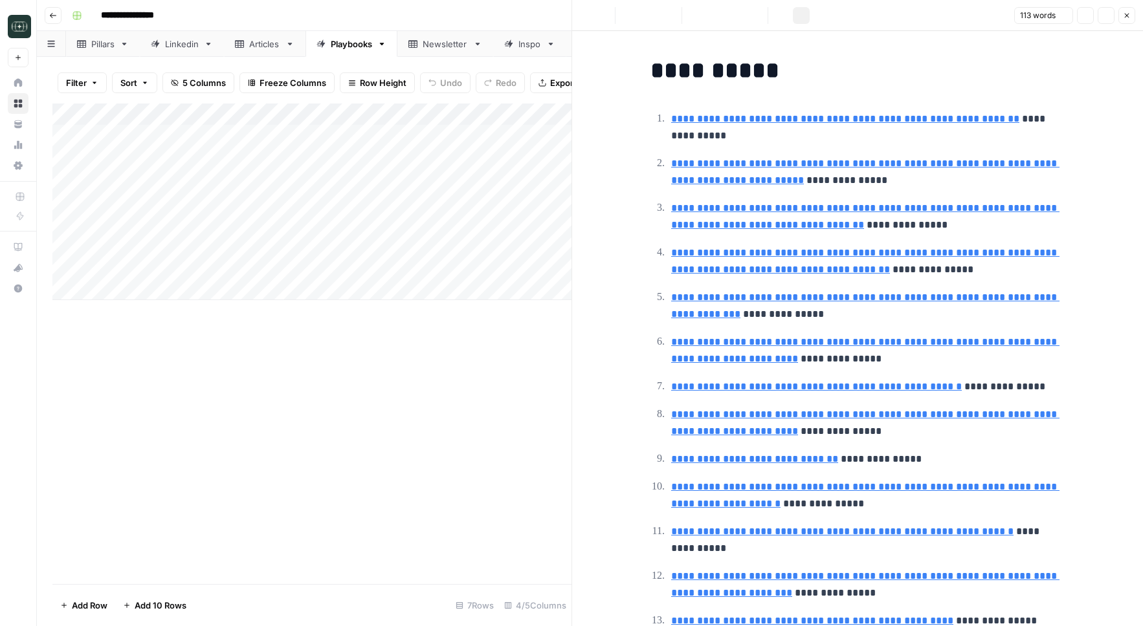
type input "[URL][DOMAIN_NAME]"
click at [745, 103] on input "[URL][DOMAIN_NAME]" at bounding box center [758, 99] width 172 height 13
click at [731, 139] on p "**********" at bounding box center [867, 128] width 393 height 34
copy h1 "**********"
click at [778, 141] on p "**********" at bounding box center [867, 128] width 393 height 34
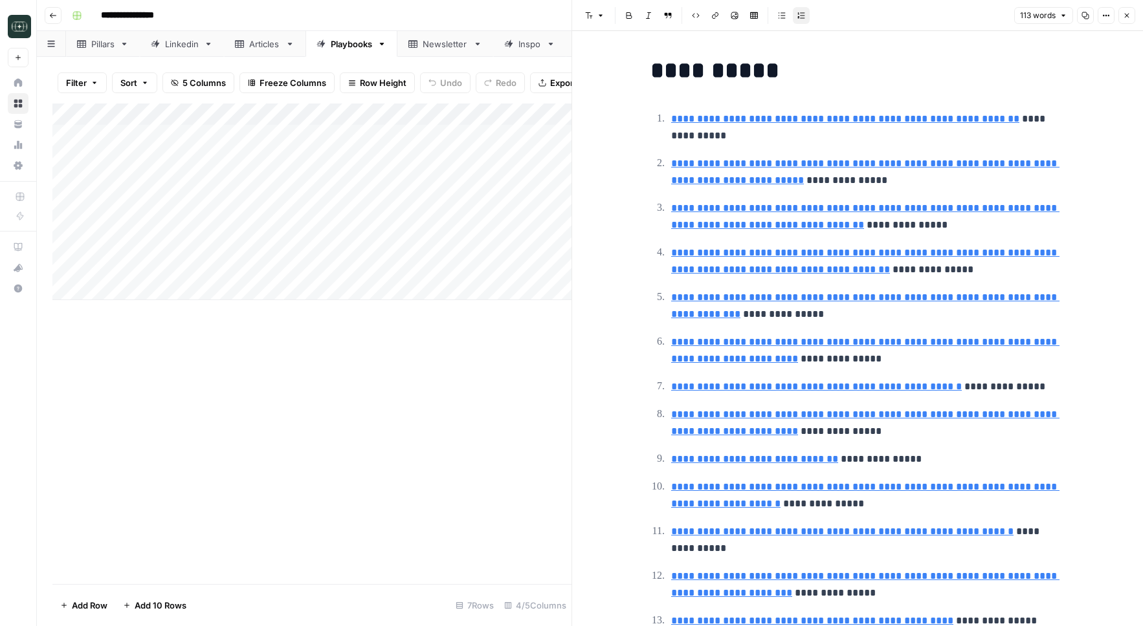
click at [1130, 19] on button "Close" at bounding box center [1126, 15] width 17 height 17
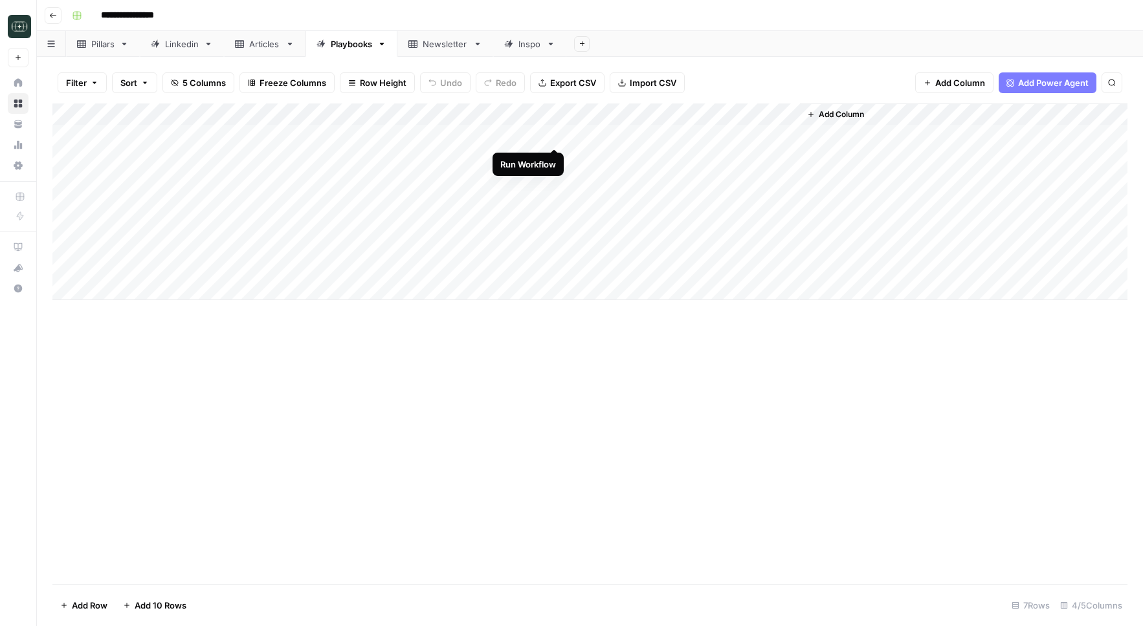
click at [551, 135] on div "Add Column" at bounding box center [589, 202] width 1075 height 197
click at [668, 135] on div "Add Column" at bounding box center [589, 202] width 1075 height 197
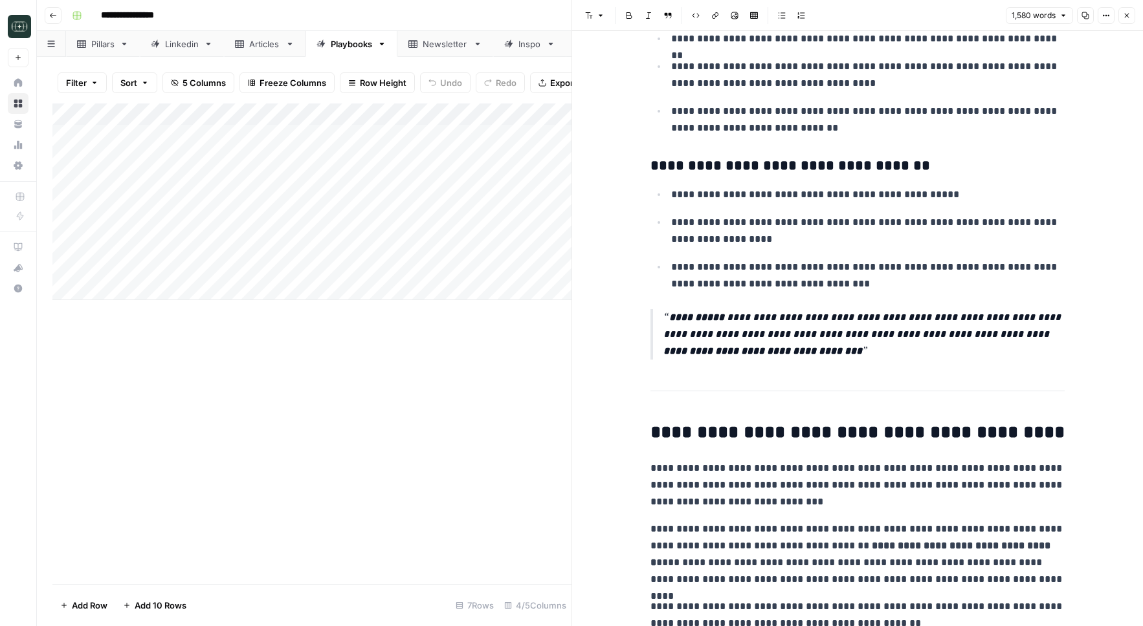
scroll to position [3535, 0]
